Goal: Information Seeking & Learning: Stay updated

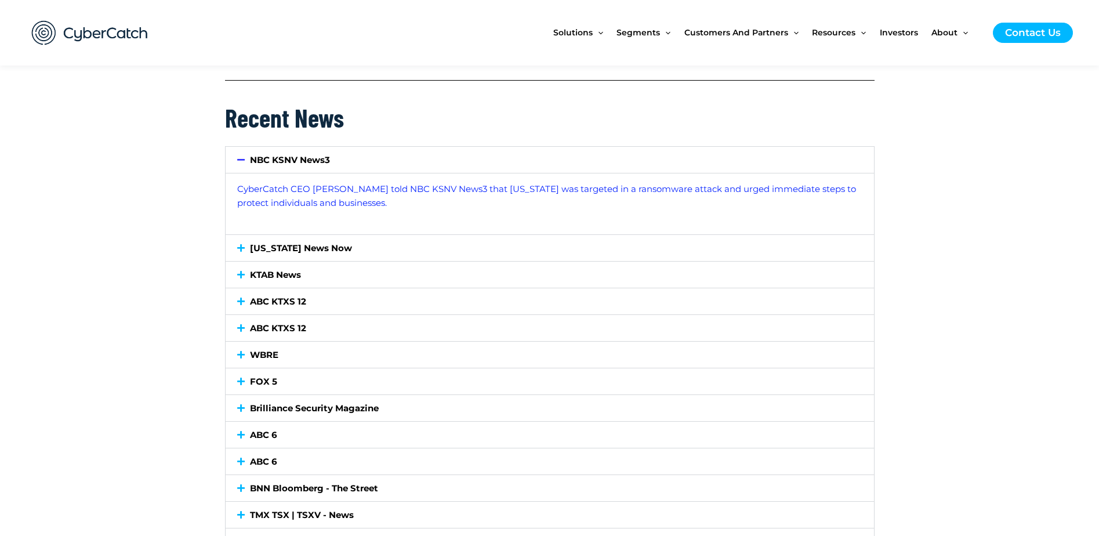
scroll to position [1100, 0]
click at [237, 242] on icon at bounding box center [241, 246] width 8 height 9
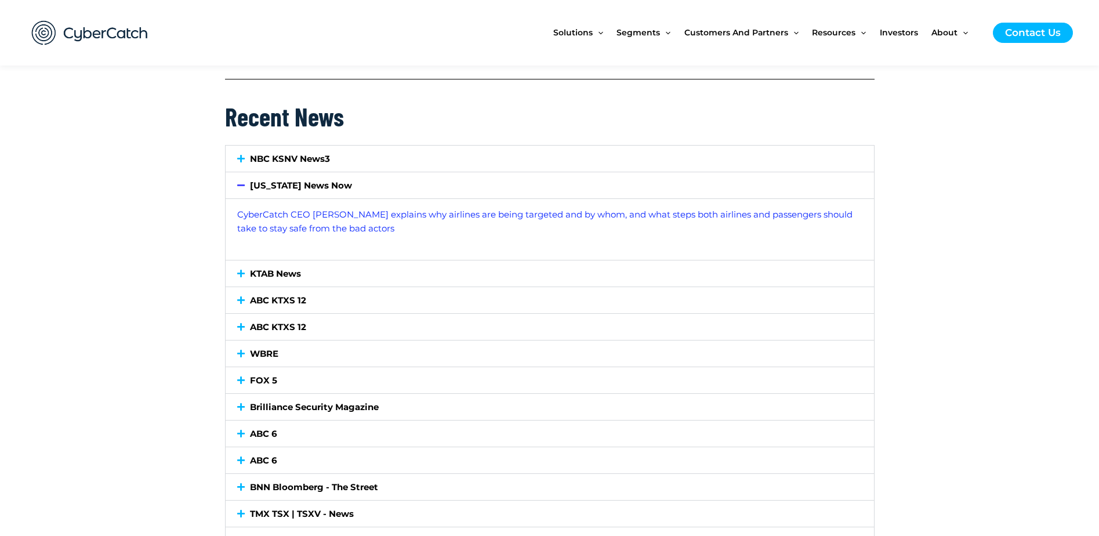
click at [238, 188] on icon at bounding box center [241, 185] width 8 height 9
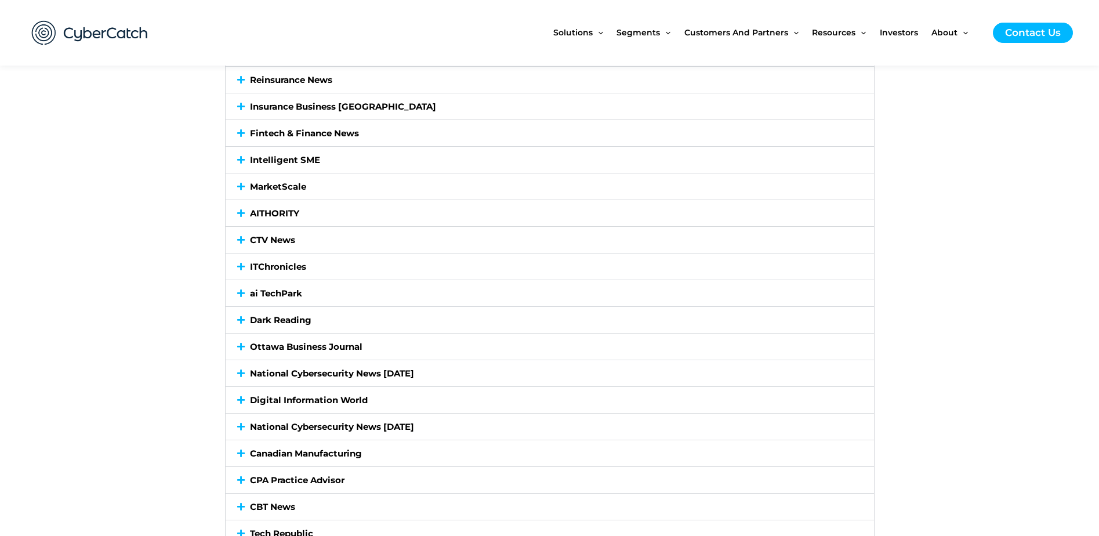
scroll to position [1737, 0]
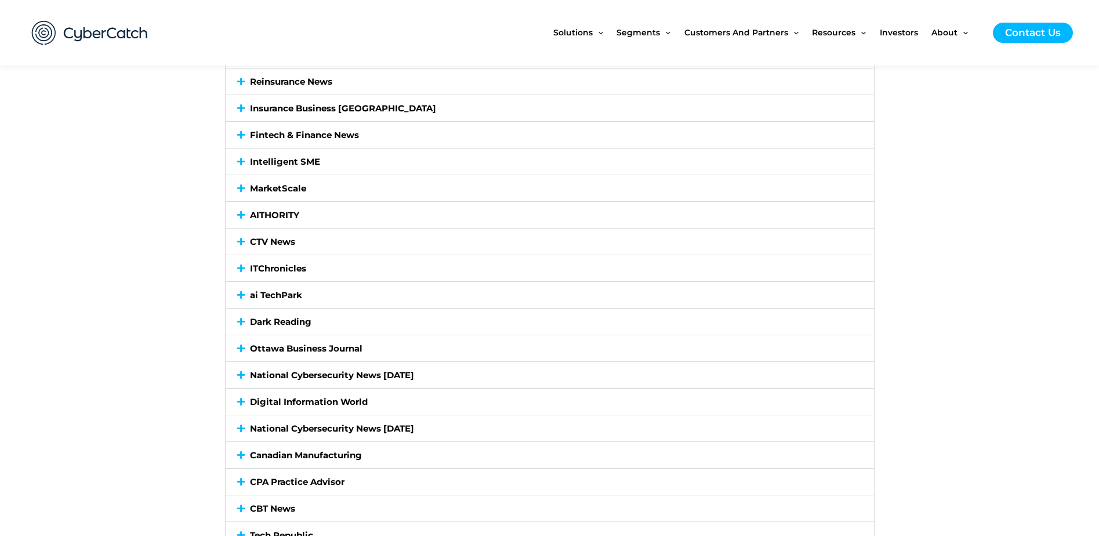
click at [238, 113] on div "Insurance Business [GEOGRAPHIC_DATA]" at bounding box center [550, 108] width 648 height 26
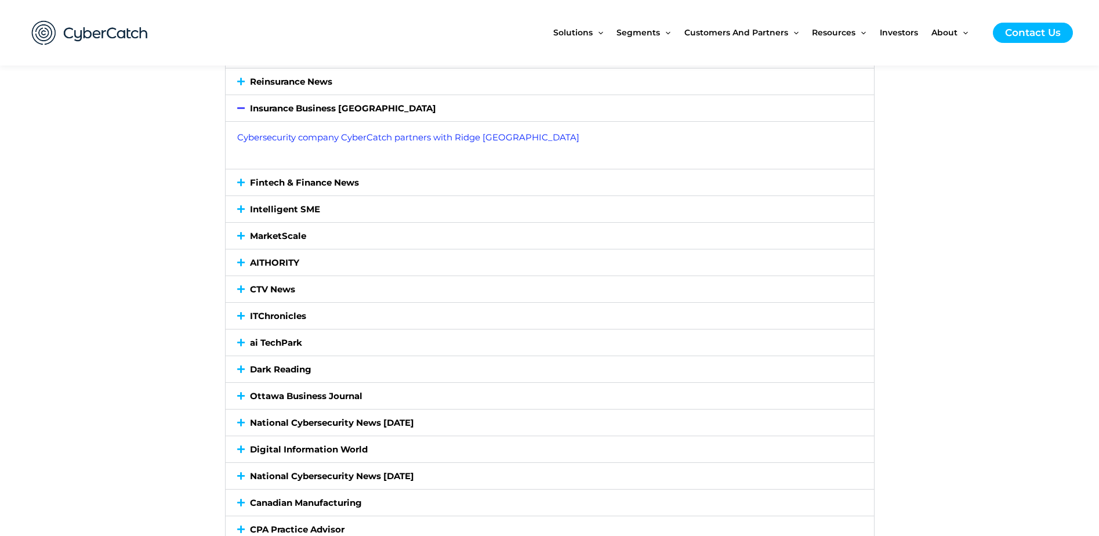
click at [238, 113] on div "Insurance Business [GEOGRAPHIC_DATA]" at bounding box center [550, 108] width 648 height 26
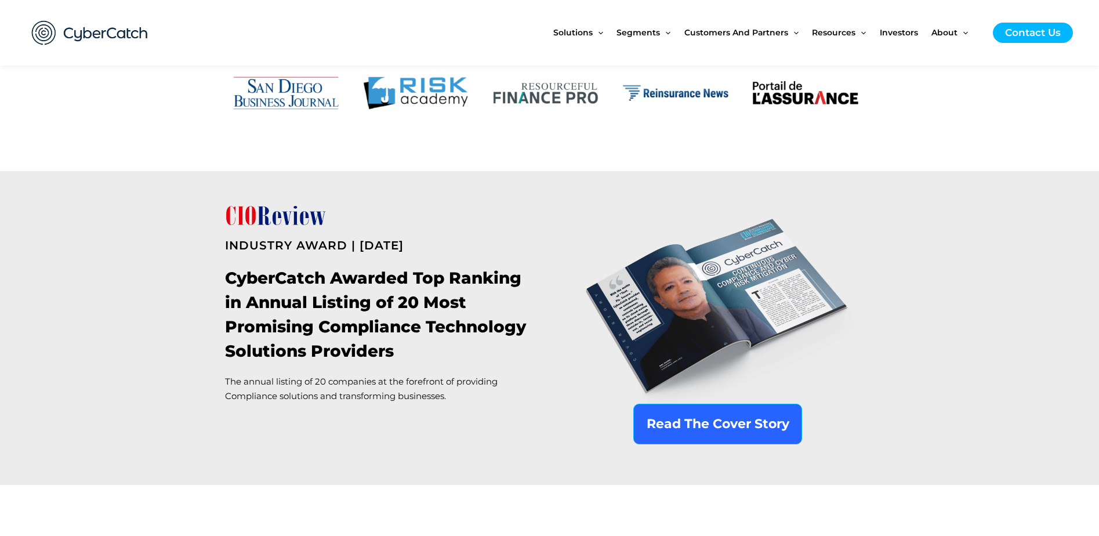
scroll to position [637, 0]
